Goal: Task Accomplishment & Management: Use online tool/utility

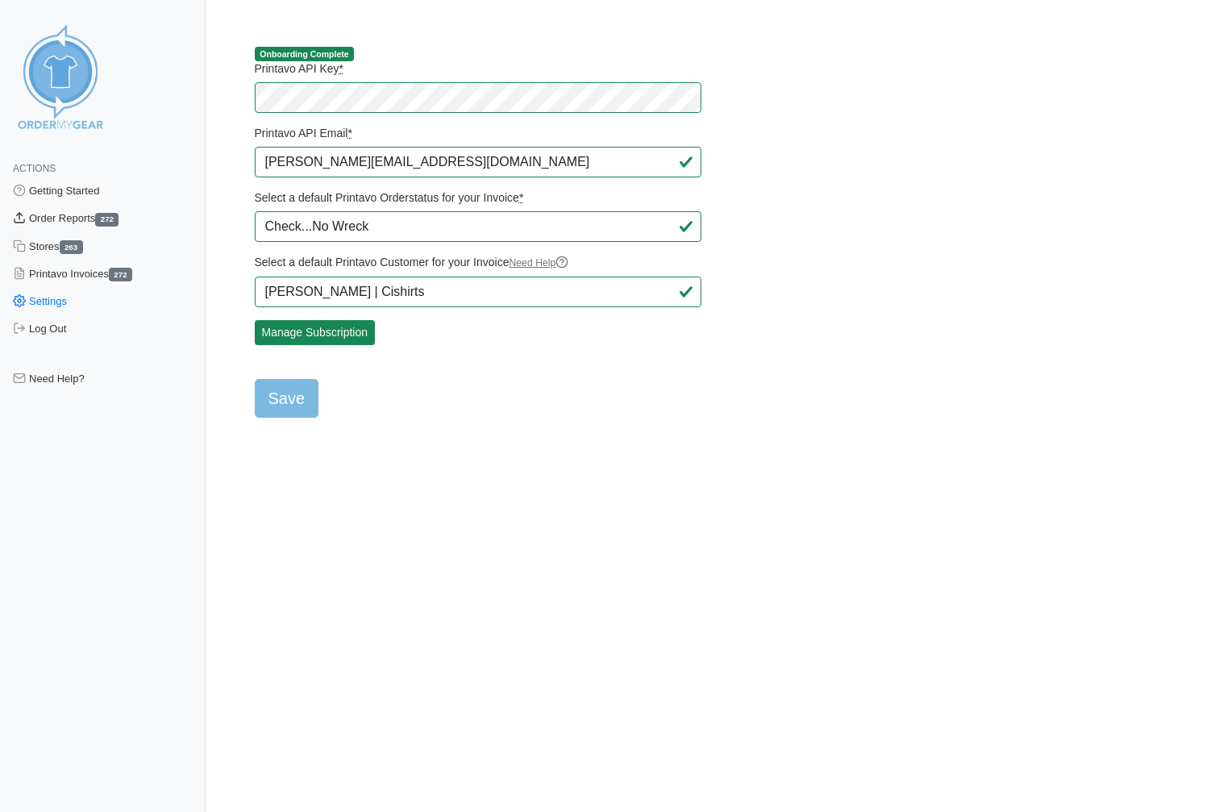
click at [62, 218] on link "Order Reports 272" at bounding box center [103, 218] width 206 height 27
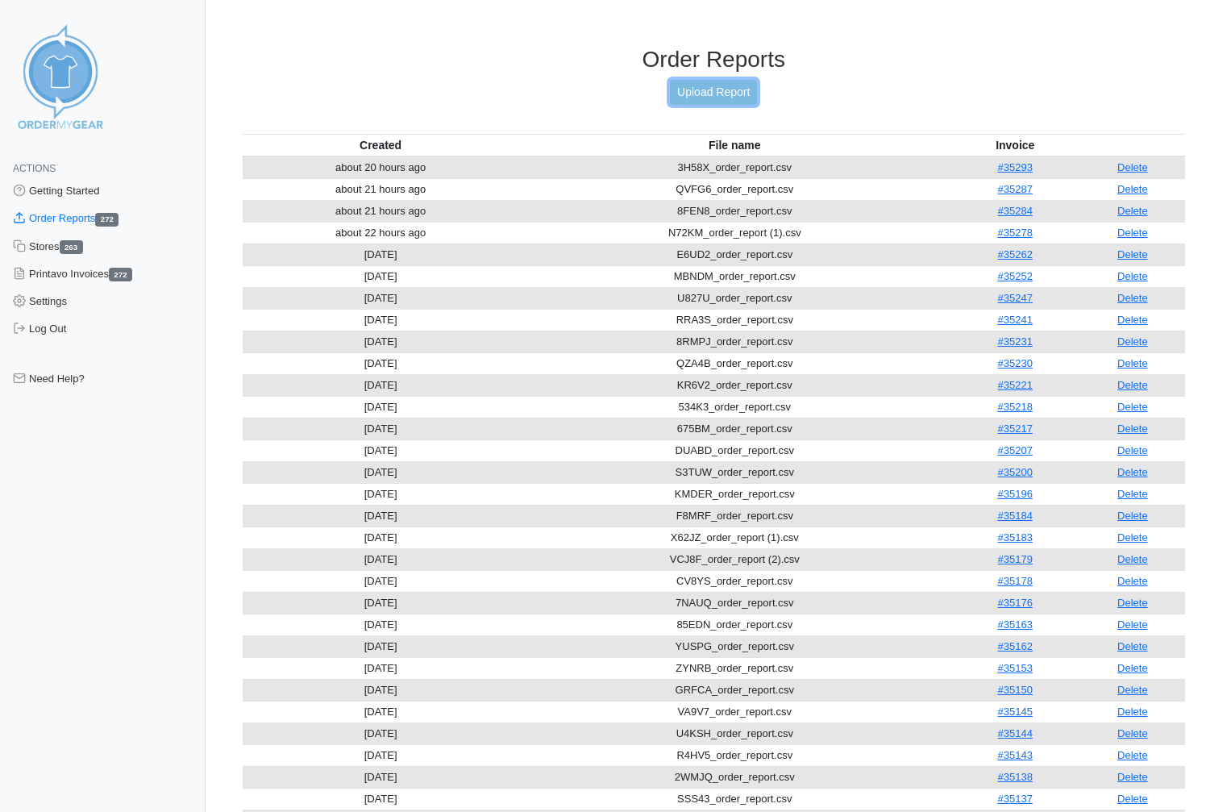
click at [696, 94] on link "Upload Report" at bounding box center [713, 92] width 87 height 25
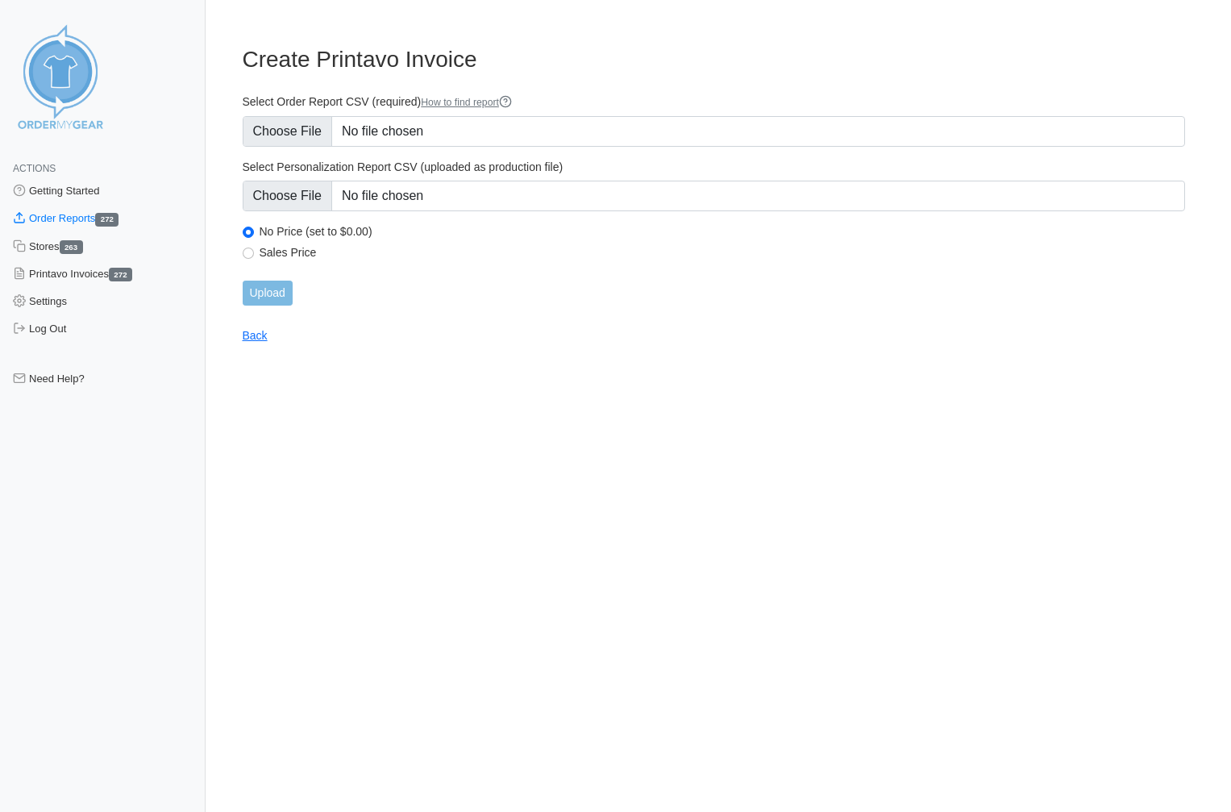
type input "C:\fakepath\SUME4_order_report.csv"
click at [266, 292] on input "Upload" at bounding box center [268, 293] width 50 height 25
